Goal: Task Accomplishment & Management: Manage account settings

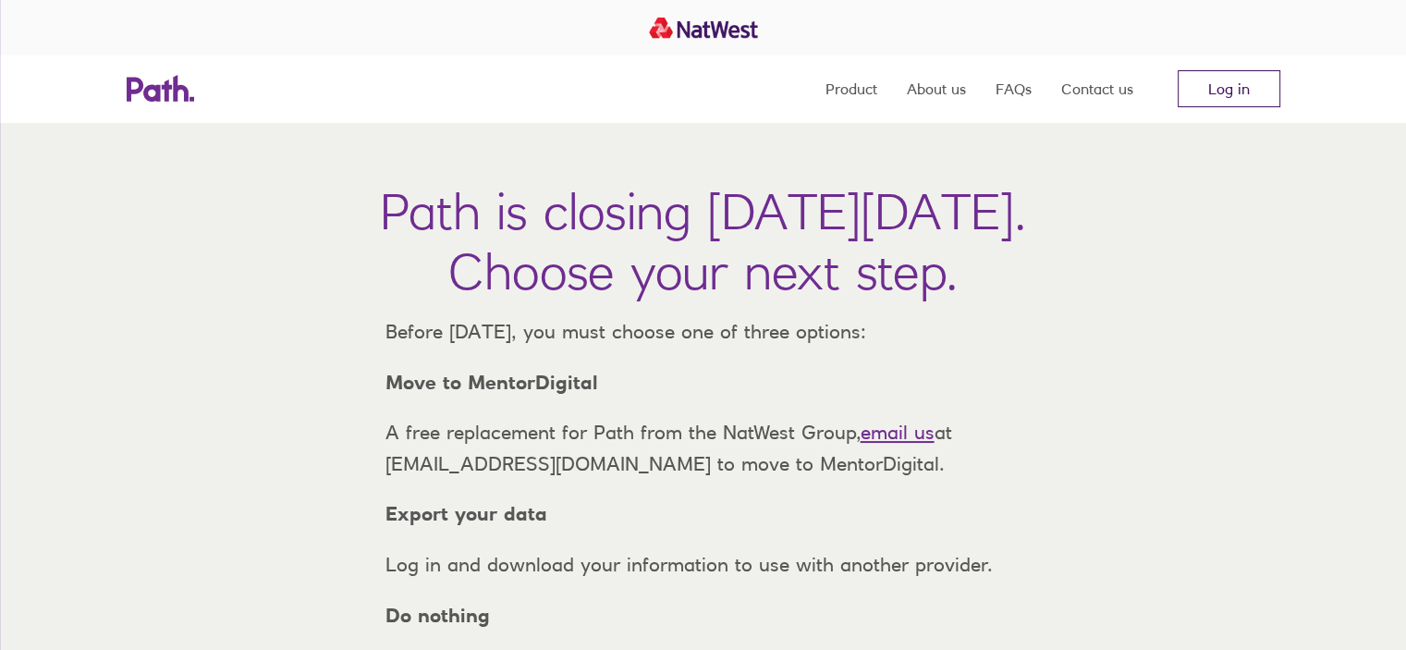
click at [1229, 94] on link "Log in" at bounding box center [1228, 88] width 103 height 37
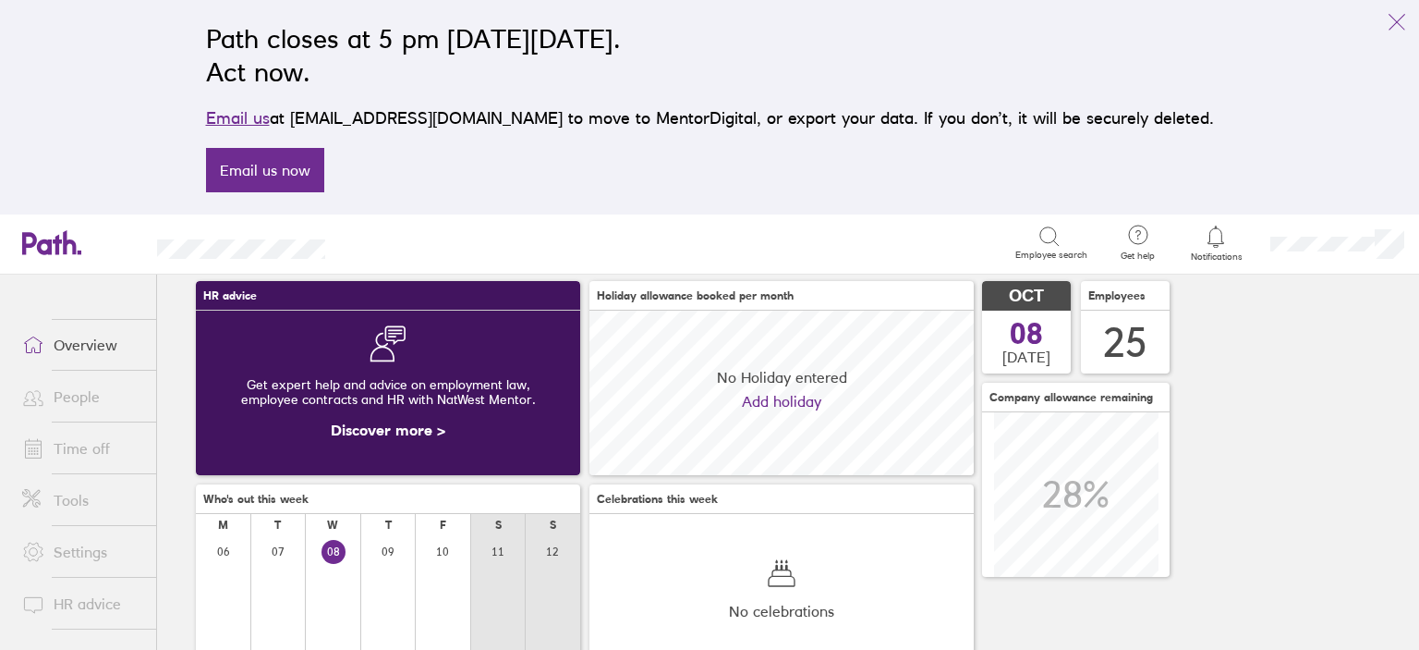
scroll to position [92, 0]
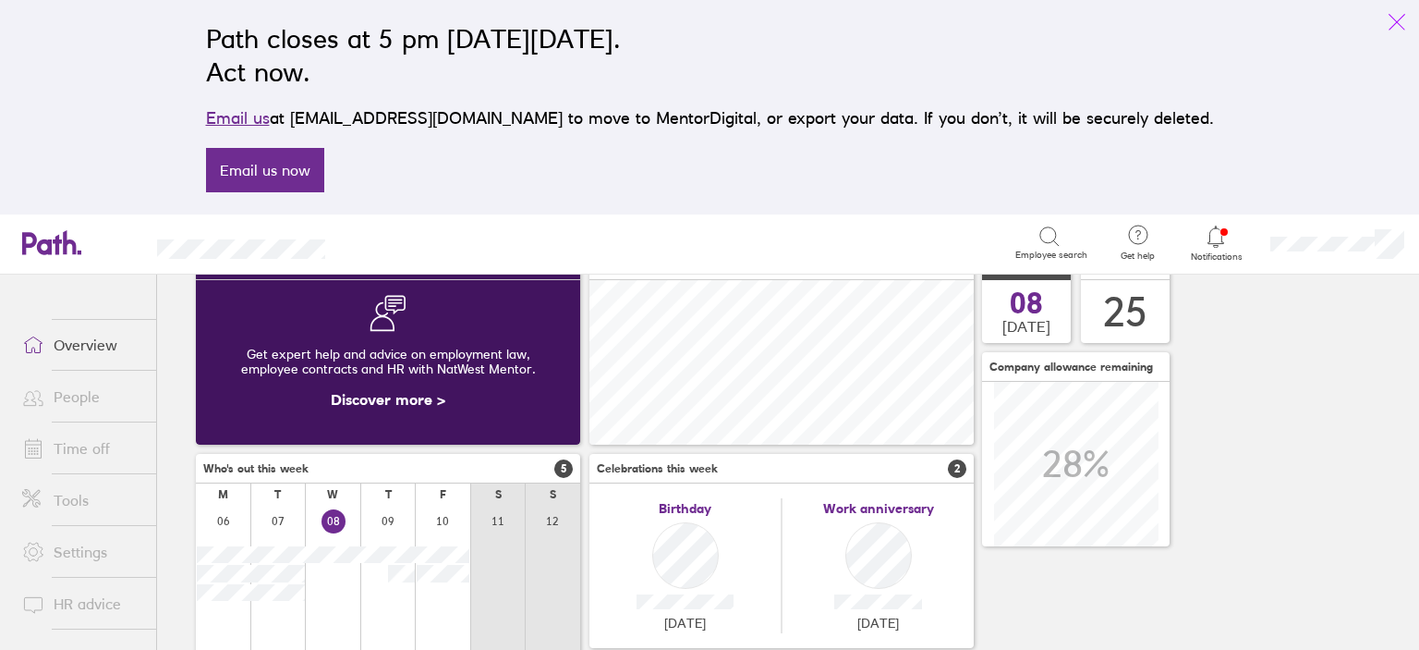
click at [1402, 32] on icon "link" at bounding box center [1397, 22] width 22 height 22
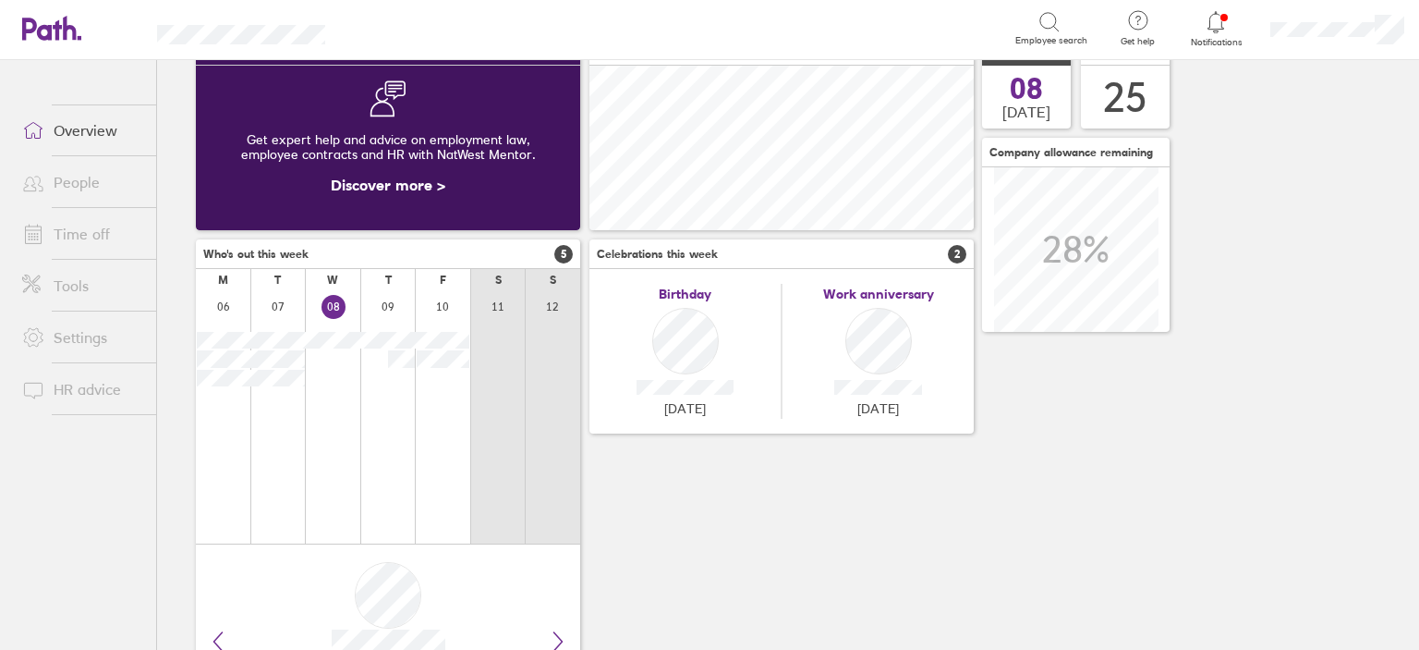
click at [64, 236] on link "Time off" at bounding box center [81, 233] width 149 height 37
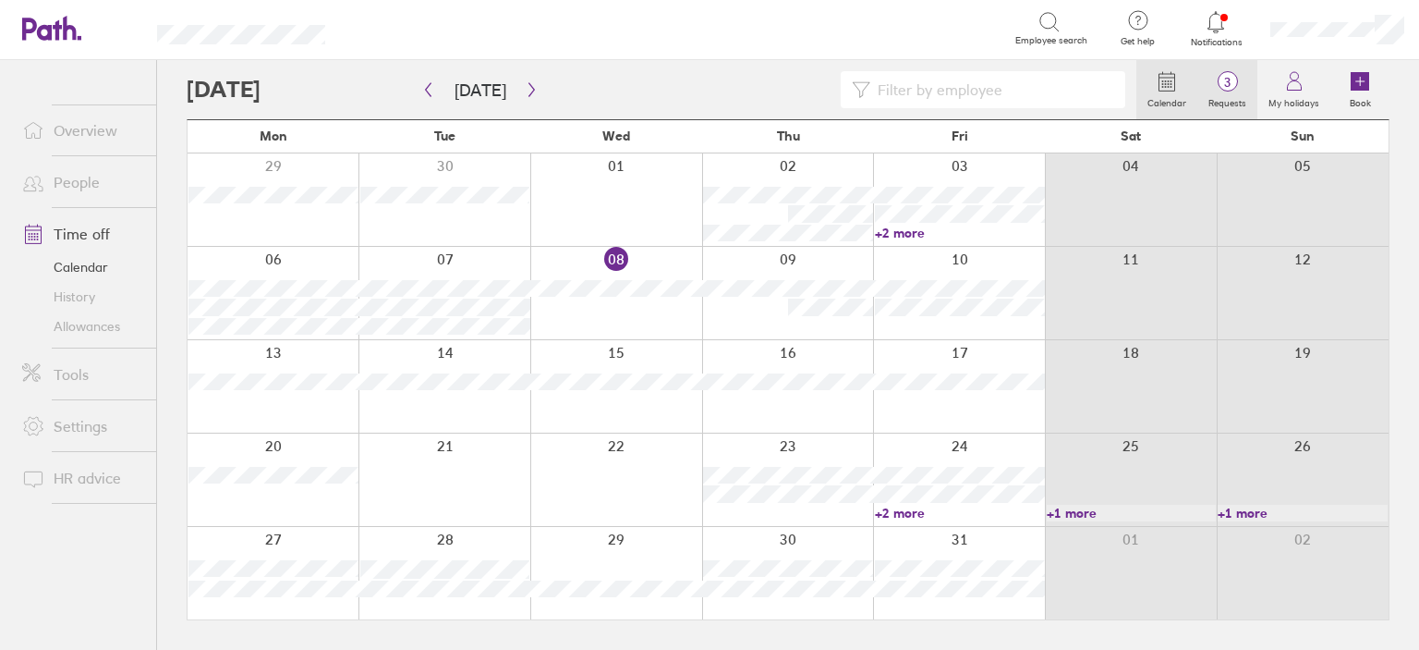
click at [1237, 102] on label "Requests" at bounding box center [1228, 100] width 60 height 17
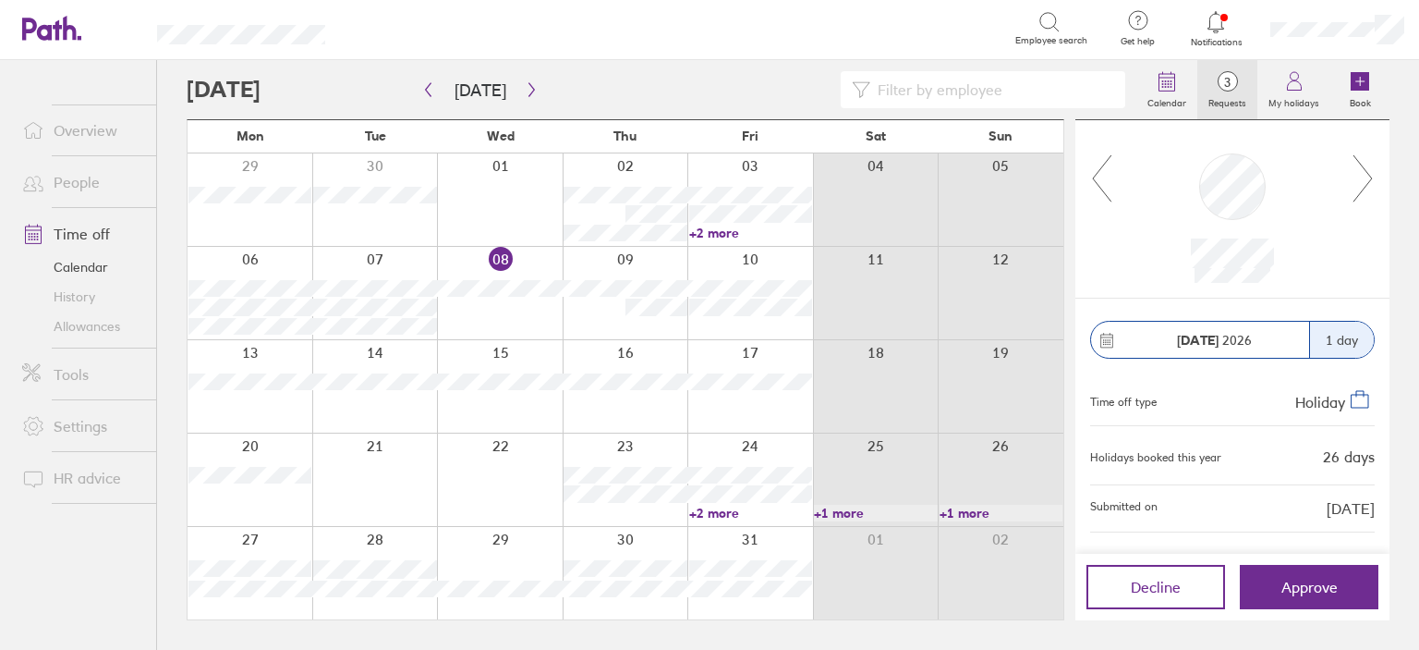
click at [1373, 182] on icon at bounding box center [1363, 178] width 23 height 50
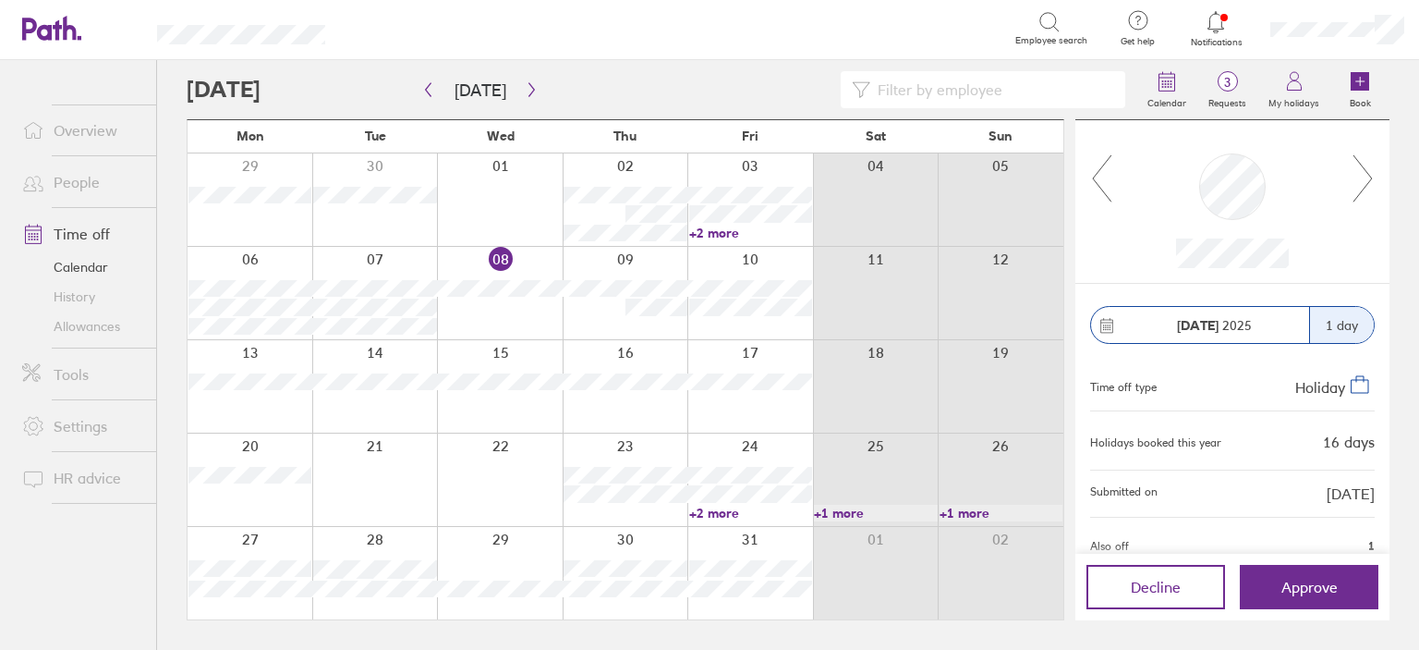
click at [1373, 182] on icon at bounding box center [1363, 178] width 23 height 50
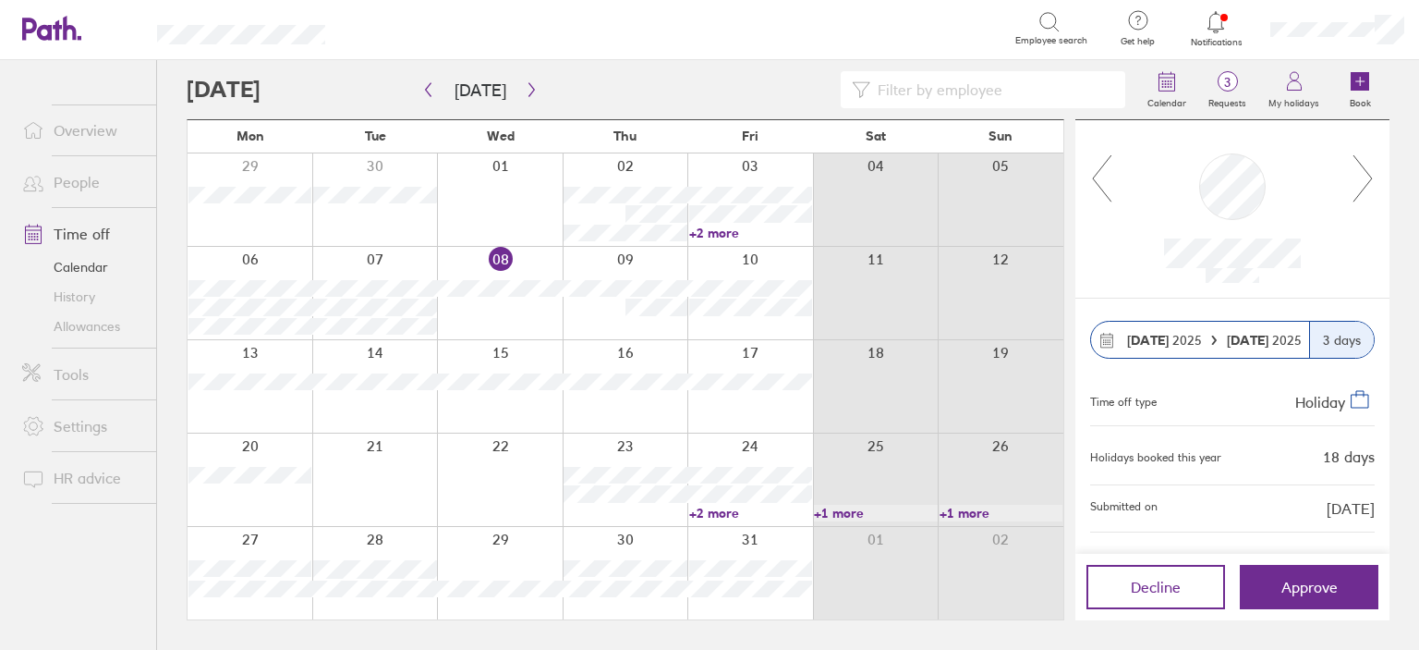
click at [1373, 182] on icon at bounding box center [1363, 178] width 23 height 50
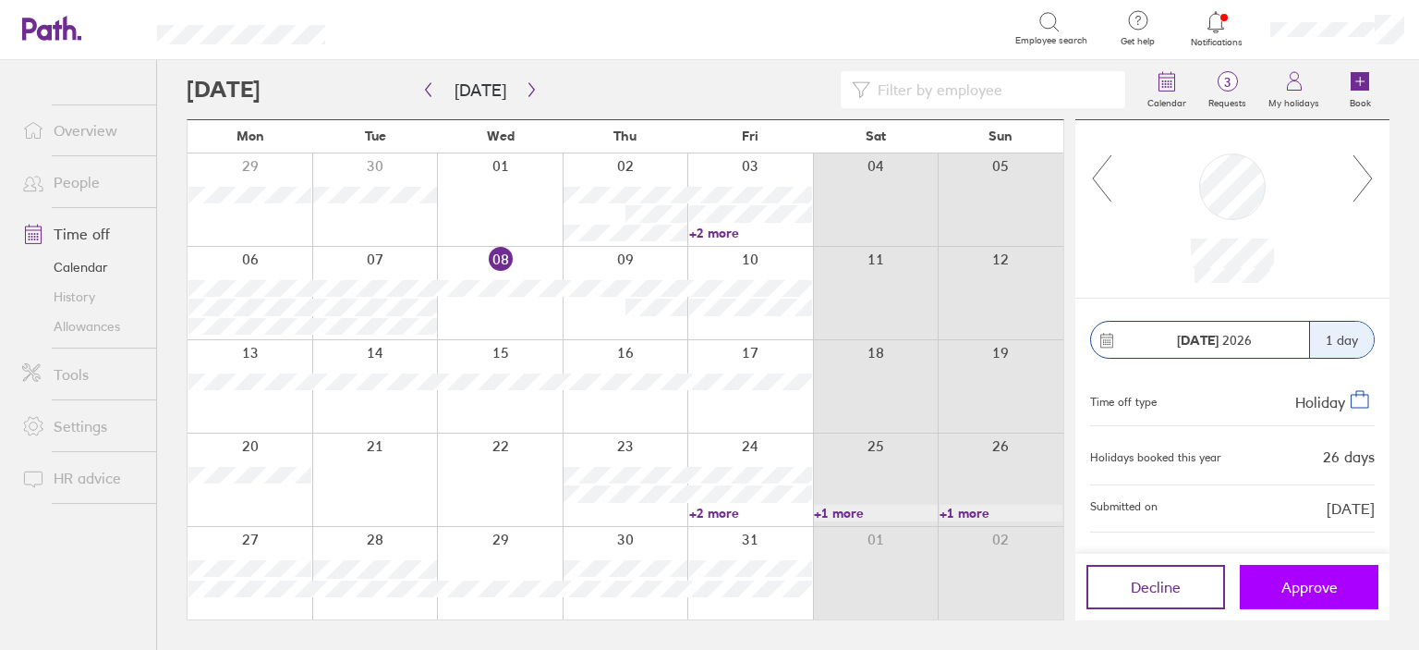
click at [1320, 589] on span "Approve" at bounding box center [1310, 587] width 56 height 17
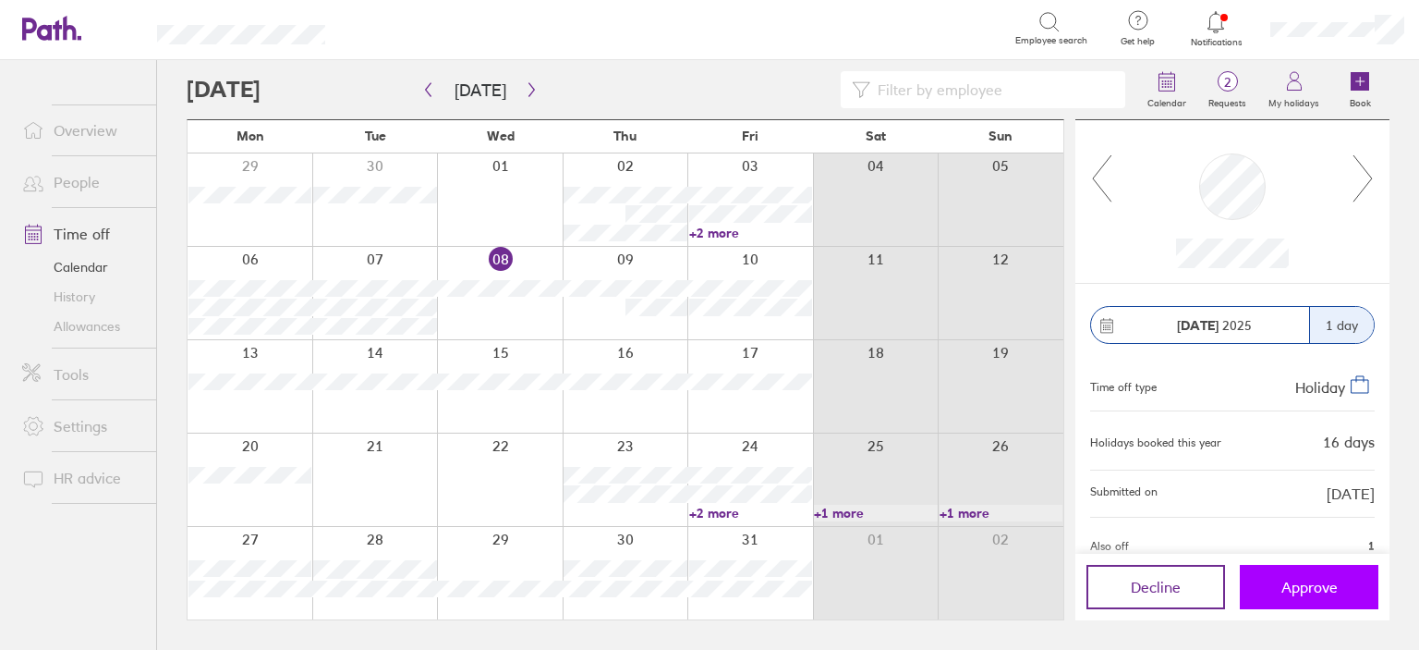
click at [1320, 589] on span "Approve" at bounding box center [1310, 587] width 56 height 17
